Goal: Transaction & Acquisition: Download file/media

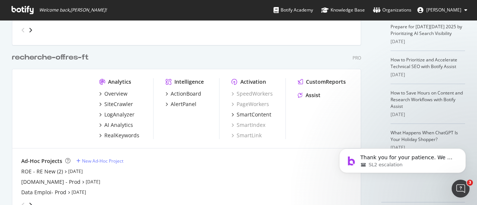
scroll to position [182, 0]
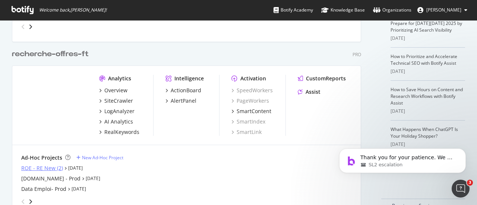
click at [42, 167] on div "ROE - RE New (2)" at bounding box center [42, 168] width 42 height 7
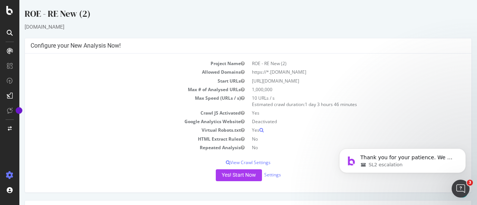
scroll to position [80, 0]
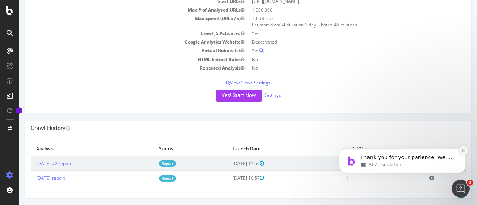
click at [462, 152] on icon "Dismiss notification" at bounding box center [463, 151] width 4 height 4
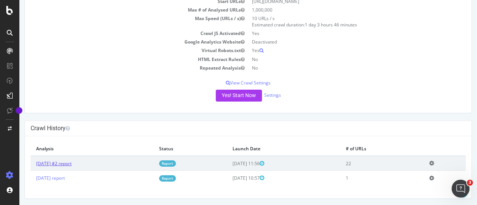
click at [70, 161] on link "[DATE] #2 report" at bounding box center [53, 163] width 35 height 6
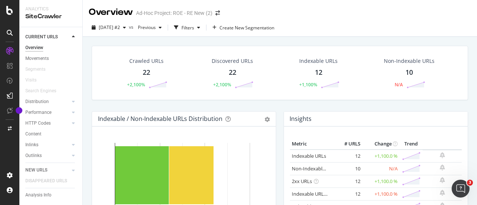
click at [143, 70] on div "22" at bounding box center [146, 73] width 7 height 10
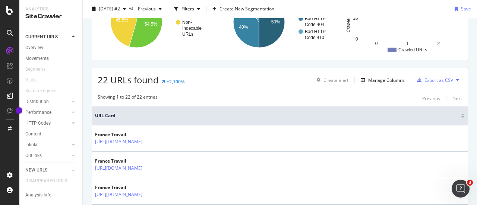
scroll to position [125, 0]
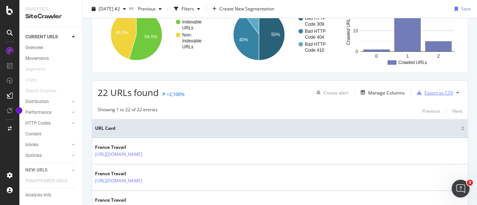
click at [431, 92] on div "Export as CSV" at bounding box center [438, 93] width 29 height 6
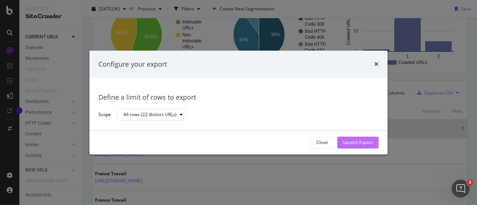
click at [350, 144] on div "Launch Export" at bounding box center [357, 143] width 29 height 6
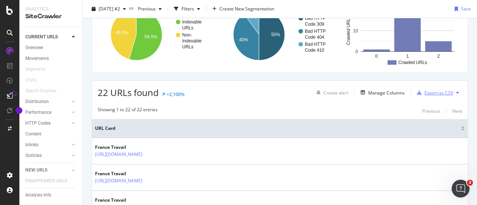
click at [434, 91] on div "Export as CSV" at bounding box center [438, 93] width 29 height 6
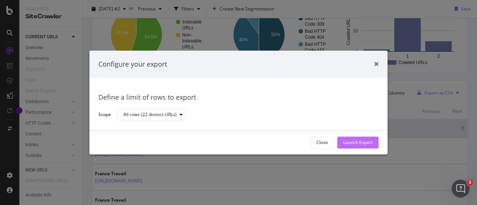
click at [347, 142] on div "Launch Export" at bounding box center [357, 143] width 29 height 6
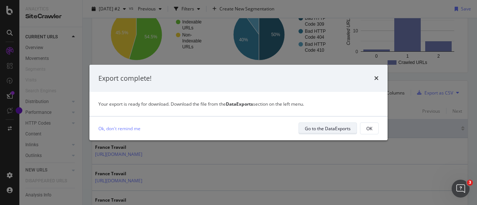
click at [334, 132] on div "Go to the DataExports" at bounding box center [328, 128] width 46 height 10
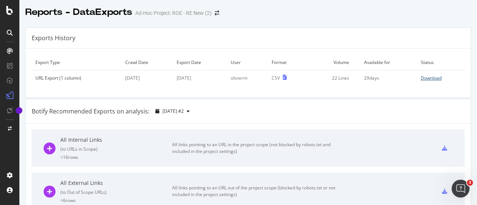
click at [422, 77] on div "Download" at bounding box center [430, 78] width 21 height 6
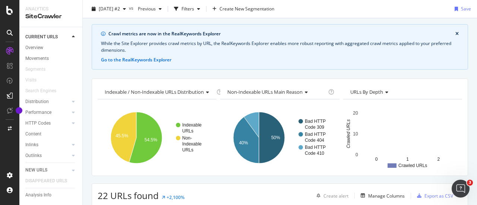
scroll to position [22, 0]
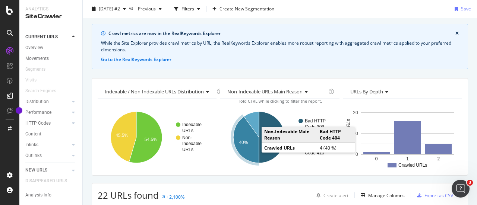
click at [249, 146] on icon "A chart." at bounding box center [246, 140] width 26 height 47
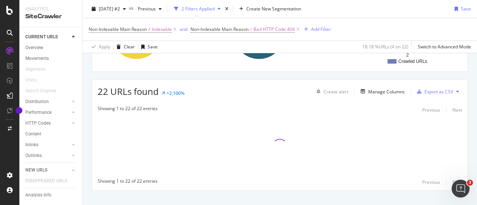
scroll to position [172, 0]
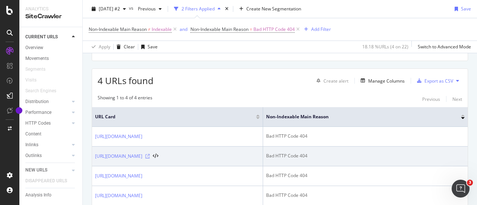
click at [150, 155] on icon at bounding box center [147, 156] width 4 height 4
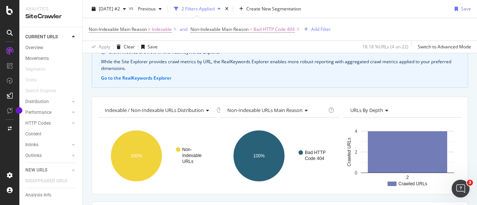
scroll to position [0, 0]
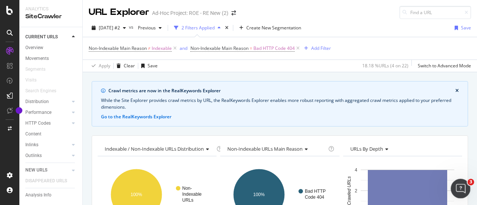
click at [454, 190] on icon "Ouvrir le Messenger Intercom" at bounding box center [459, 188] width 12 height 12
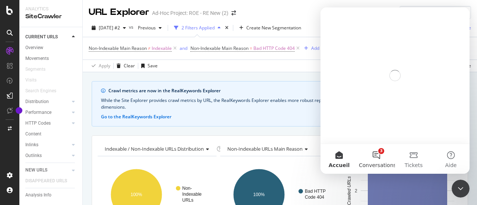
click at [376, 159] on button "3 Conversations" at bounding box center [375, 159] width 37 height 30
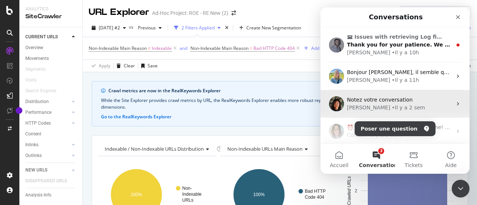
click at [448, 91] on div "Notez votre conversation [PERSON_NAME] • Il y a 2 sem" at bounding box center [394, 104] width 149 height 28
